Goal: Information Seeking & Learning: Learn about a topic

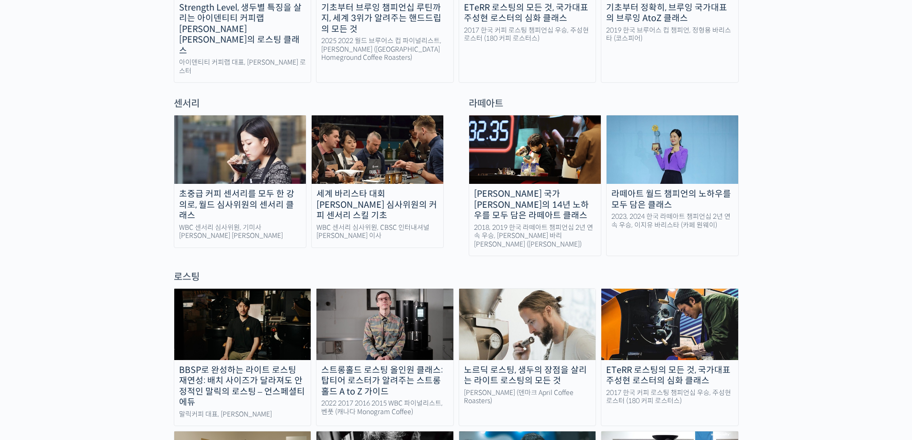
scroll to position [718, 0]
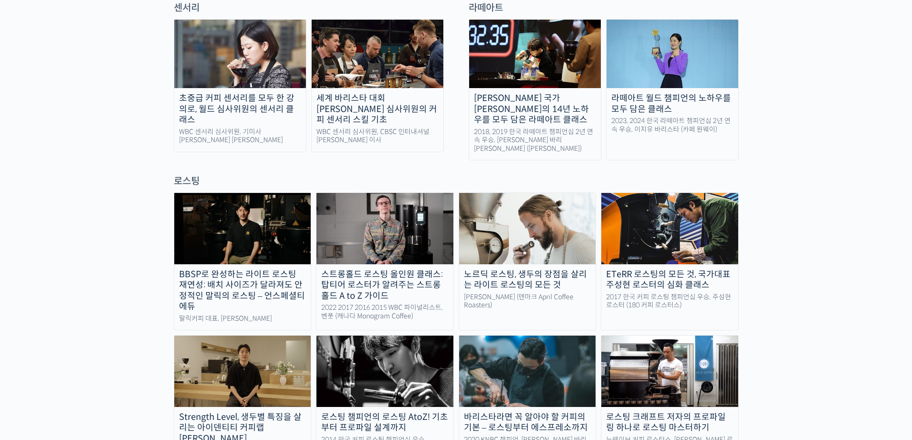
click at [531, 204] on img at bounding box center [527, 228] width 137 height 71
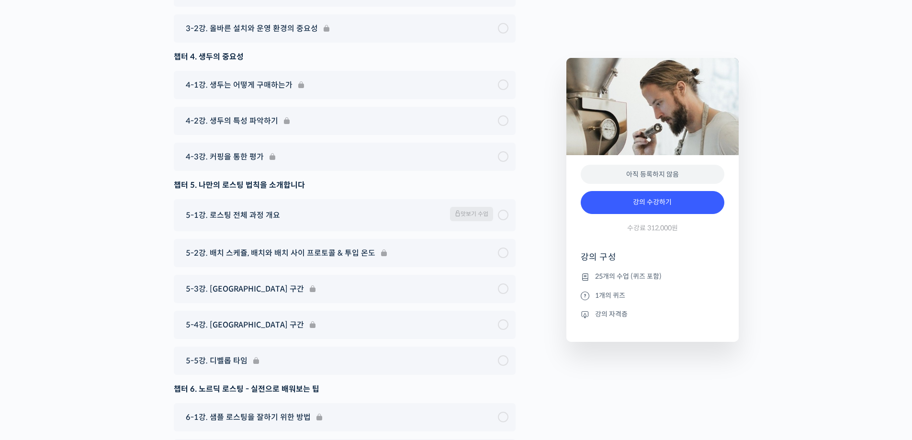
scroll to position [5631, 0]
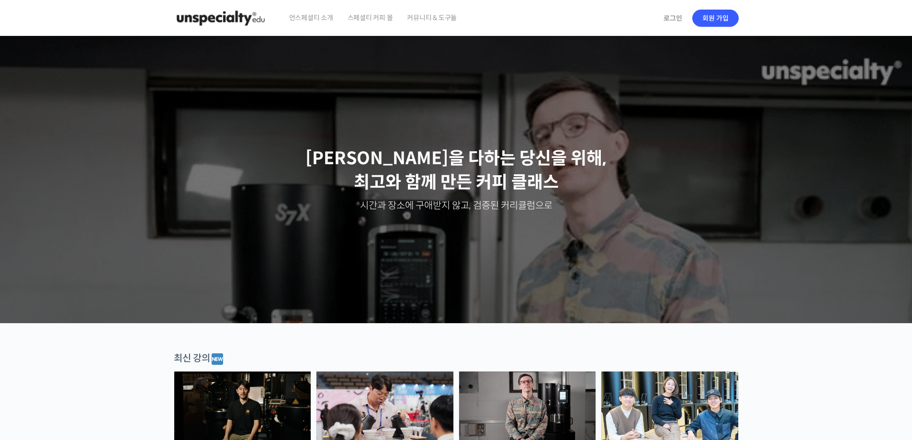
click at [194, 5] on img at bounding box center [221, 18] width 94 height 29
